Goal: Task Accomplishment & Management: Manage account settings

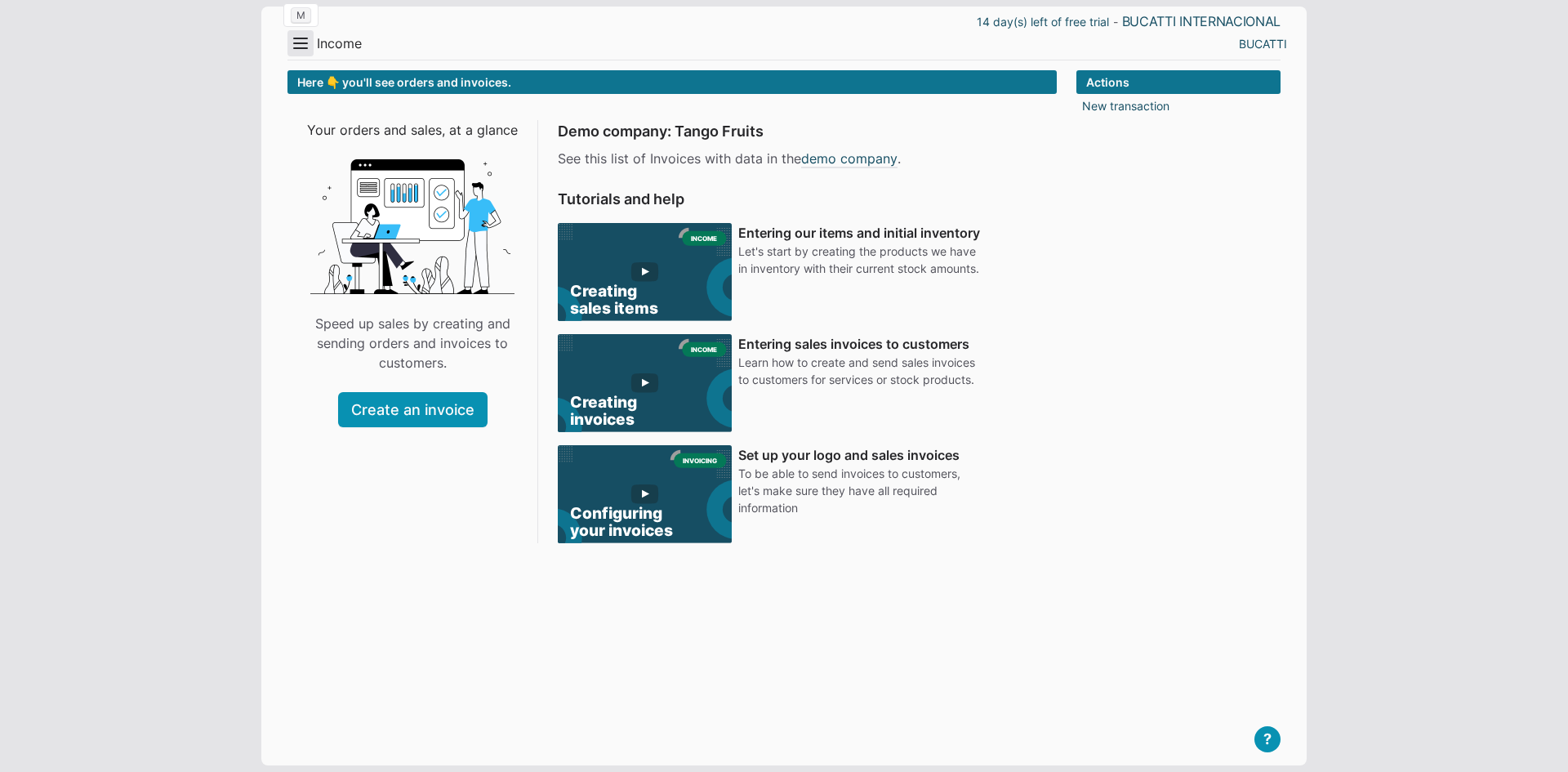
click at [293, 44] on button "Menu" at bounding box center [300, 43] width 26 height 26
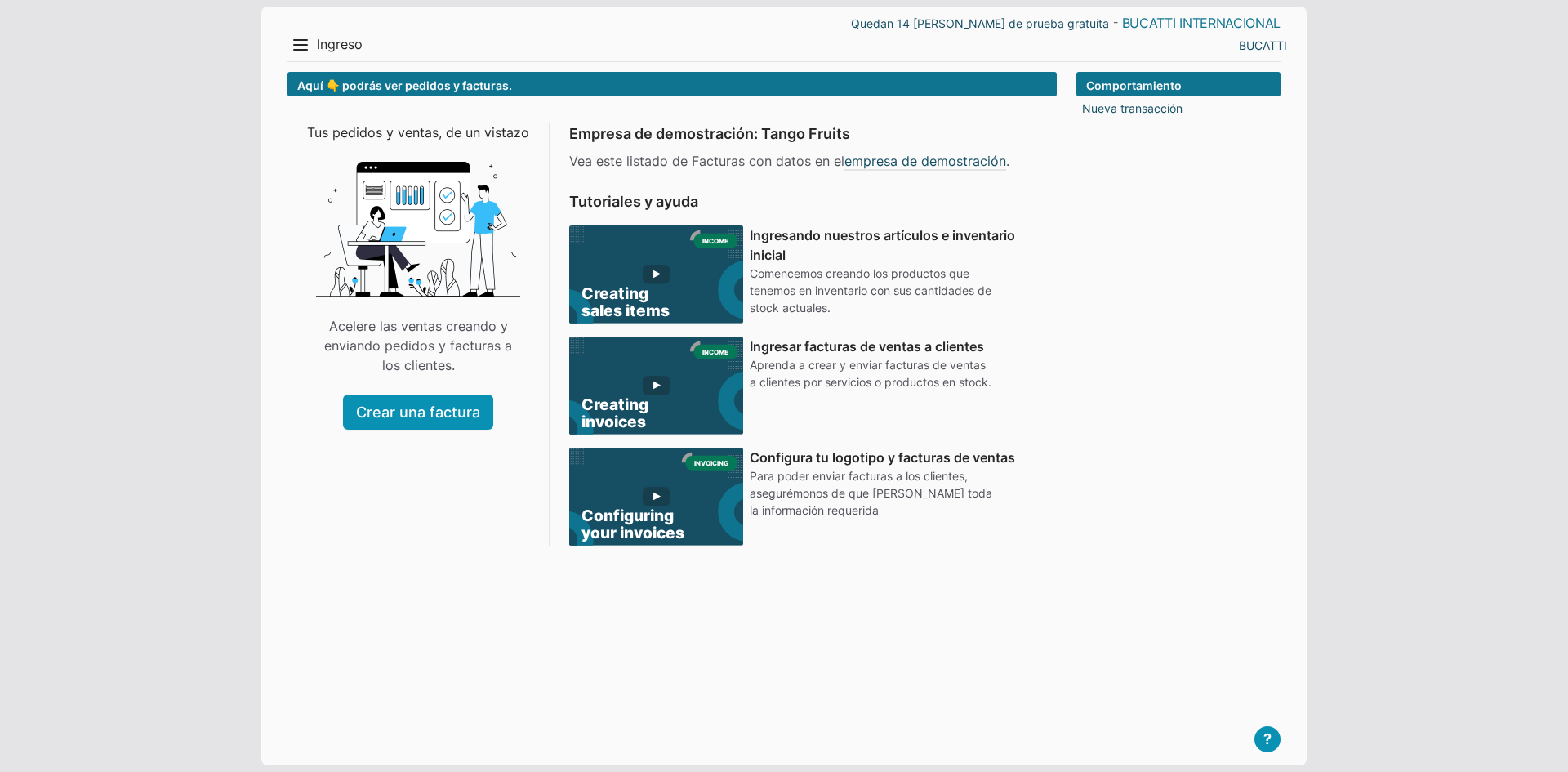
click at [1127, 23] on font "BUCATTI INTERNACIONAL" at bounding box center [1201, 23] width 159 height 17
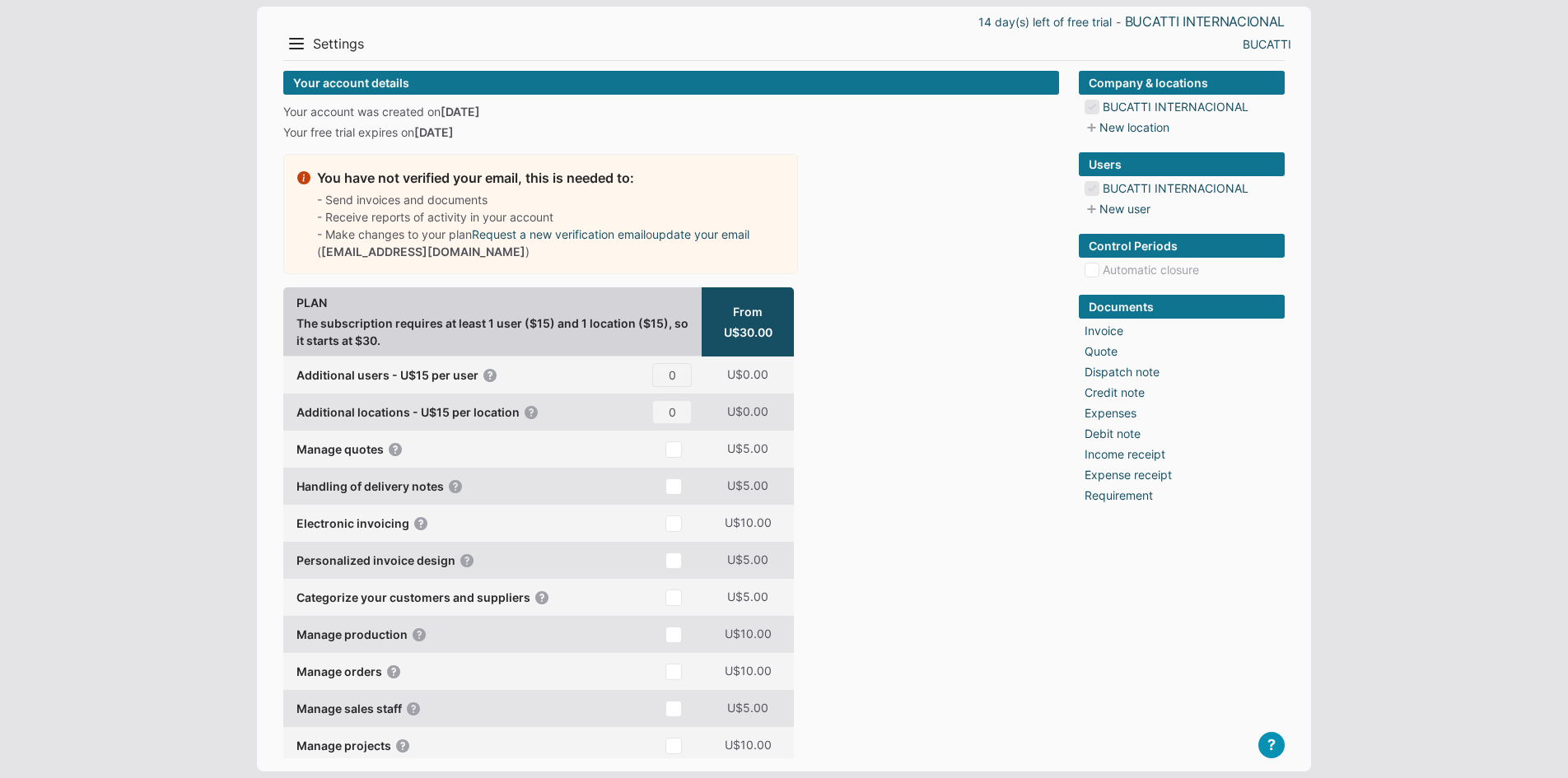
click at [1266, 47] on link "BUCATTI" at bounding box center [1267, 44] width 49 height 18
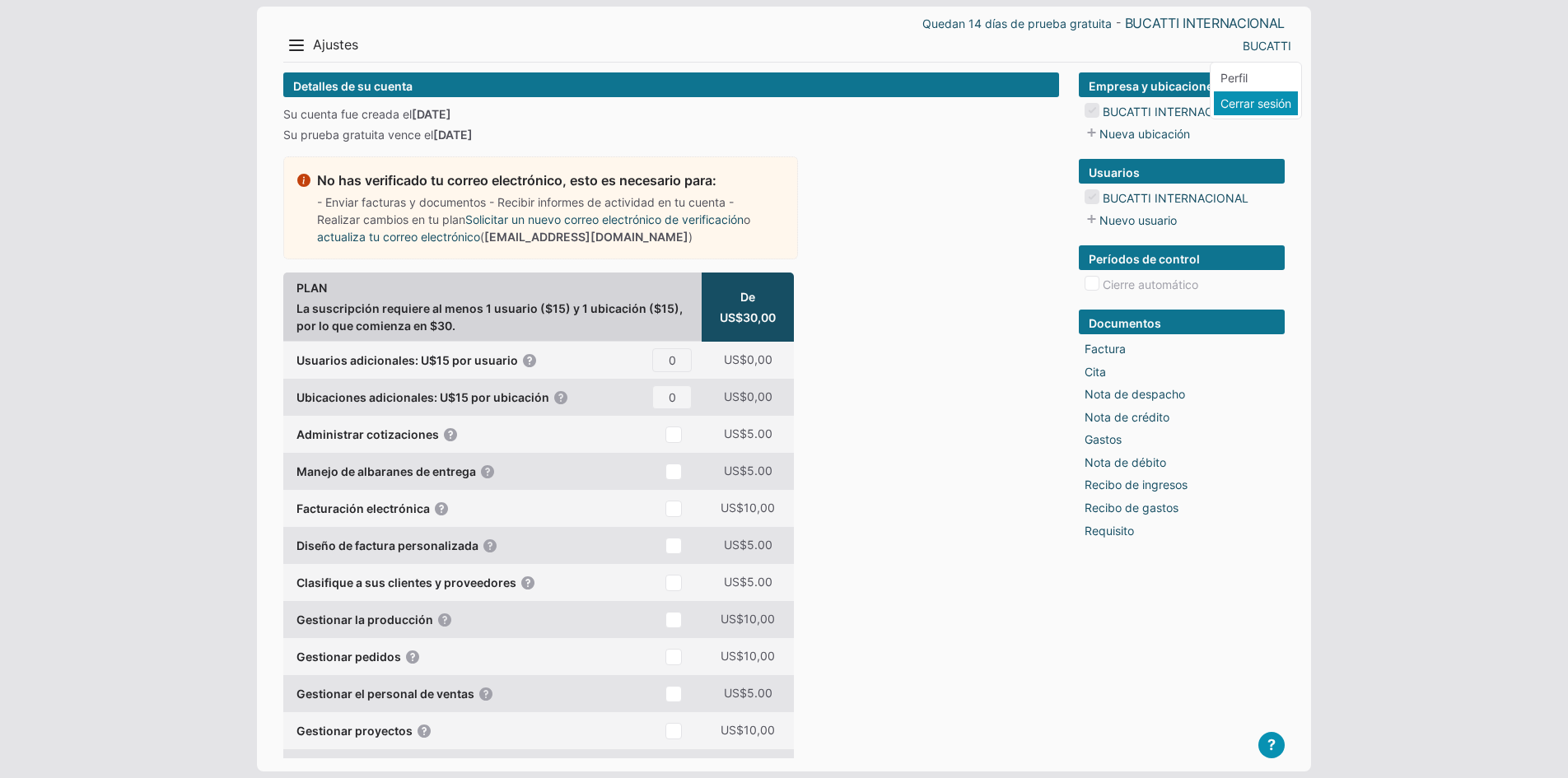
click at [1267, 104] on font "Cerrar sesión" at bounding box center [1256, 103] width 71 height 14
click at [1267, 105] on font "Cerrar sesión" at bounding box center [1256, 103] width 71 height 14
click at [1267, 104] on font "Cerrar sesión" at bounding box center [1256, 103] width 71 height 14
click at [1271, 104] on font "Cerrar sesión" at bounding box center [1256, 103] width 71 height 14
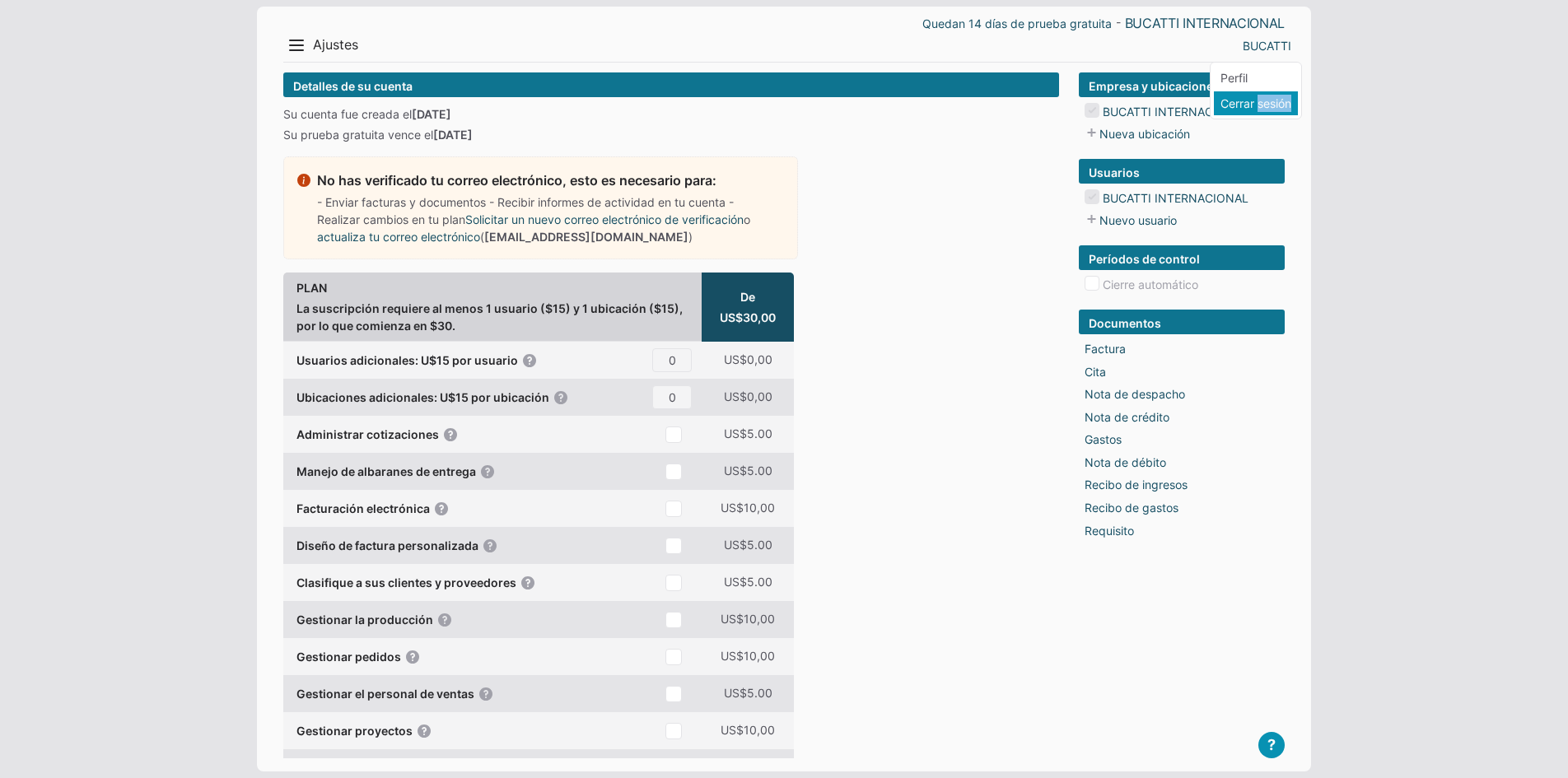
click at [1271, 104] on font "Cerrar sesión" at bounding box center [1256, 103] width 71 height 14
click at [1245, 97] on font "Cerrar sesión" at bounding box center [1256, 103] width 71 height 14
click at [1244, 100] on font "Cerrar sesión" at bounding box center [1256, 103] width 71 height 14
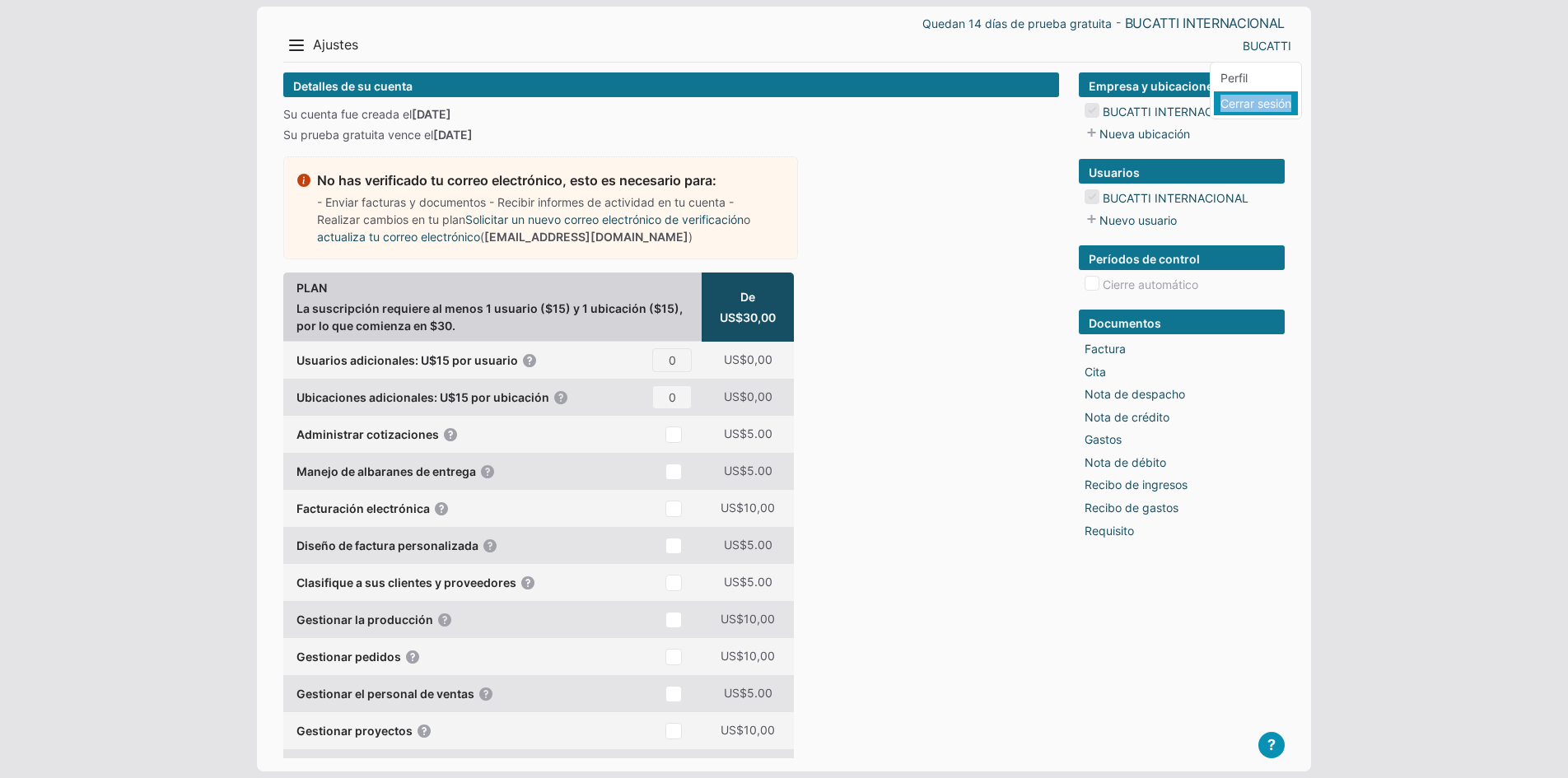
click at [1244, 100] on font "Cerrar sesión" at bounding box center [1256, 103] width 71 height 14
